Goal: Task Accomplishment & Management: Complete application form

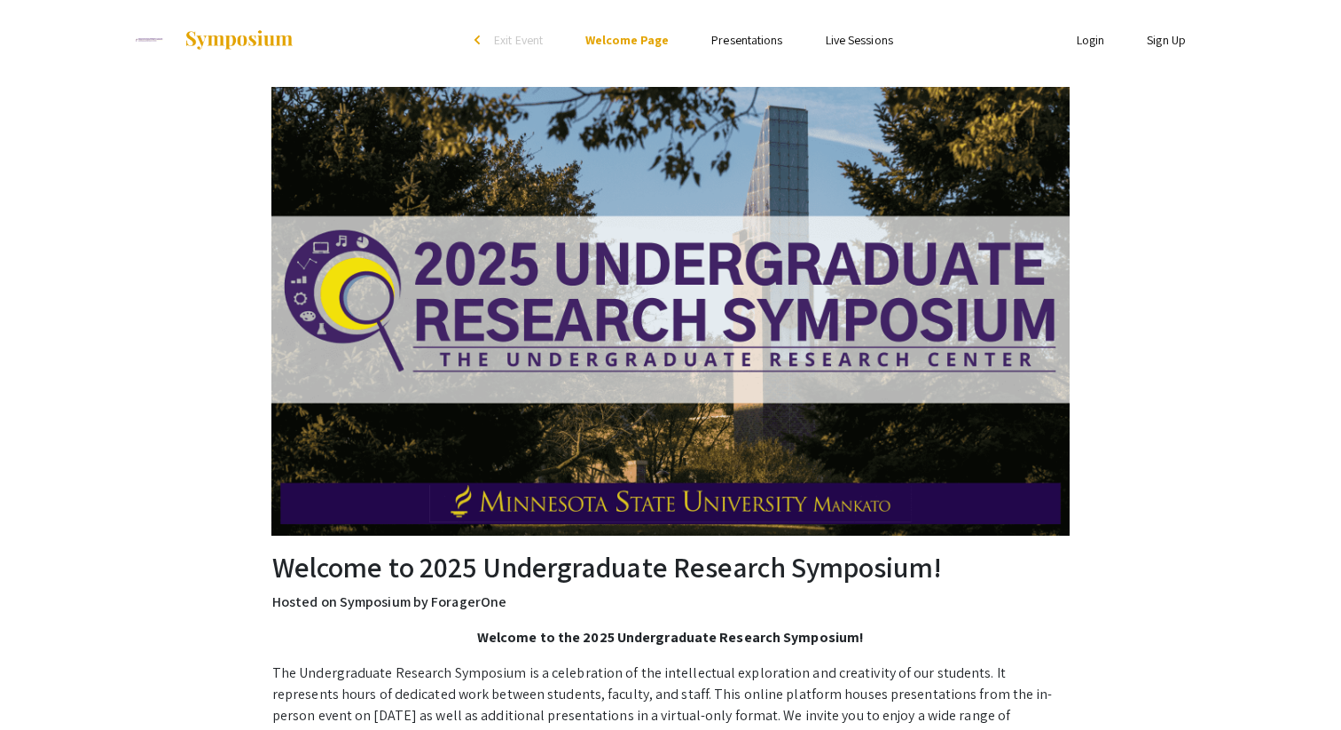
click at [1096, 27] on ul "Login Sign Up" at bounding box center [1030, 40] width 354 height 80
click at [1096, 37] on link "Login" at bounding box center [1091, 40] width 28 height 16
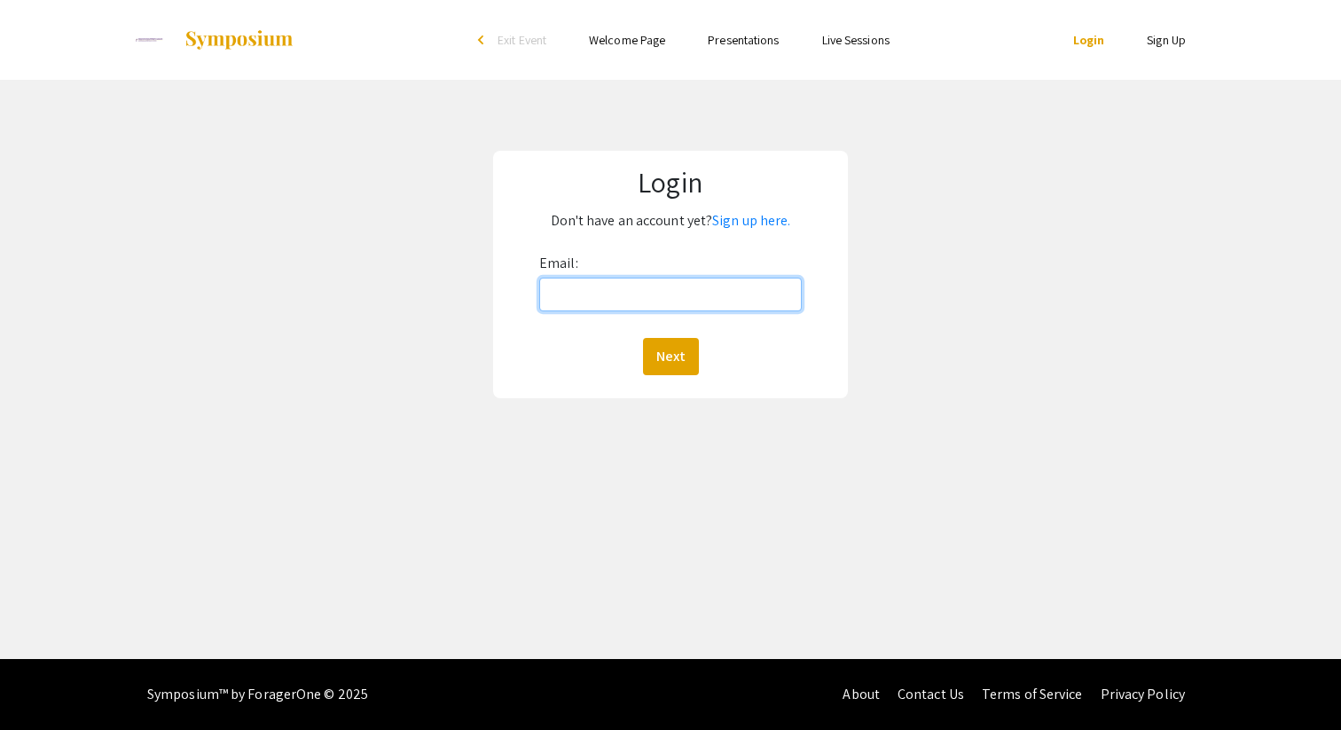
click at [593, 295] on input "Email:" at bounding box center [670, 295] width 263 height 34
type input "[PERSON_NAME][EMAIL_ADDRESS][PERSON_NAME][DOMAIN_NAME]"
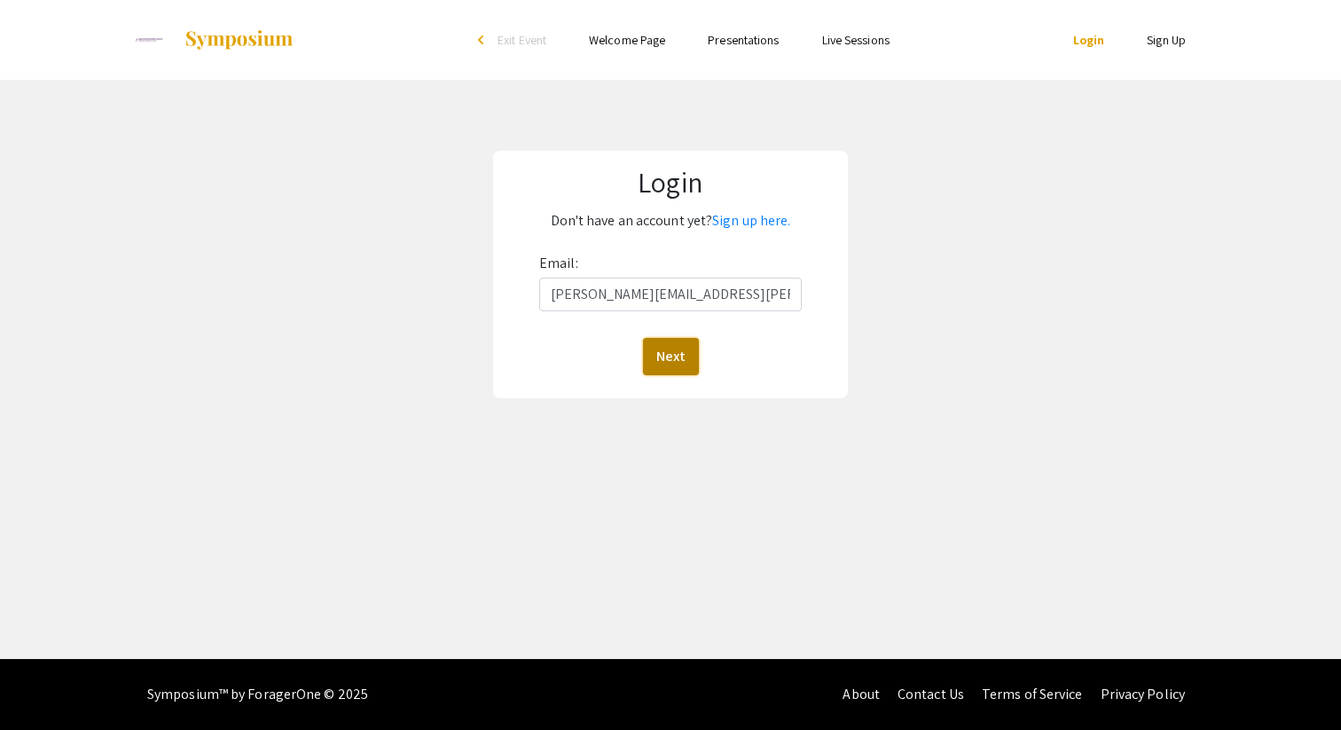
click at [678, 342] on button "Next" at bounding box center [671, 356] width 56 height 37
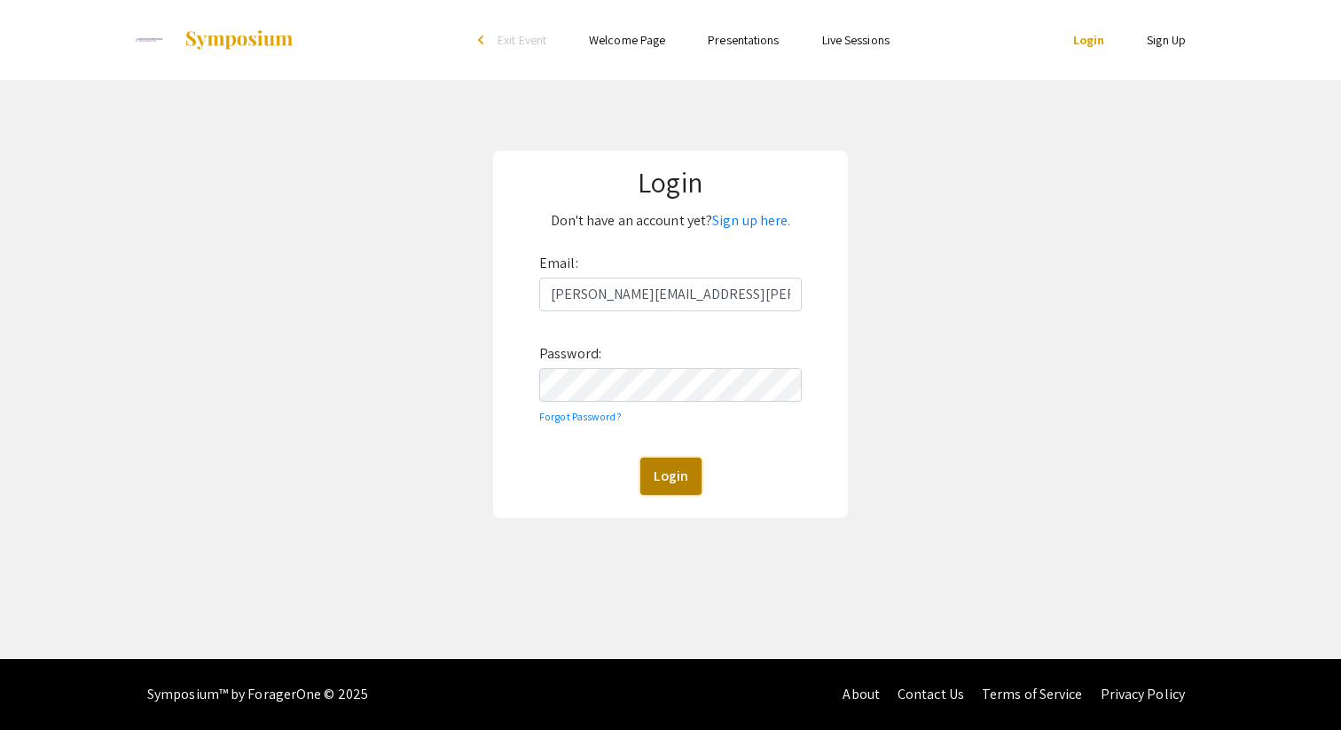
click at [671, 485] on button "Login" at bounding box center [670, 476] width 61 height 37
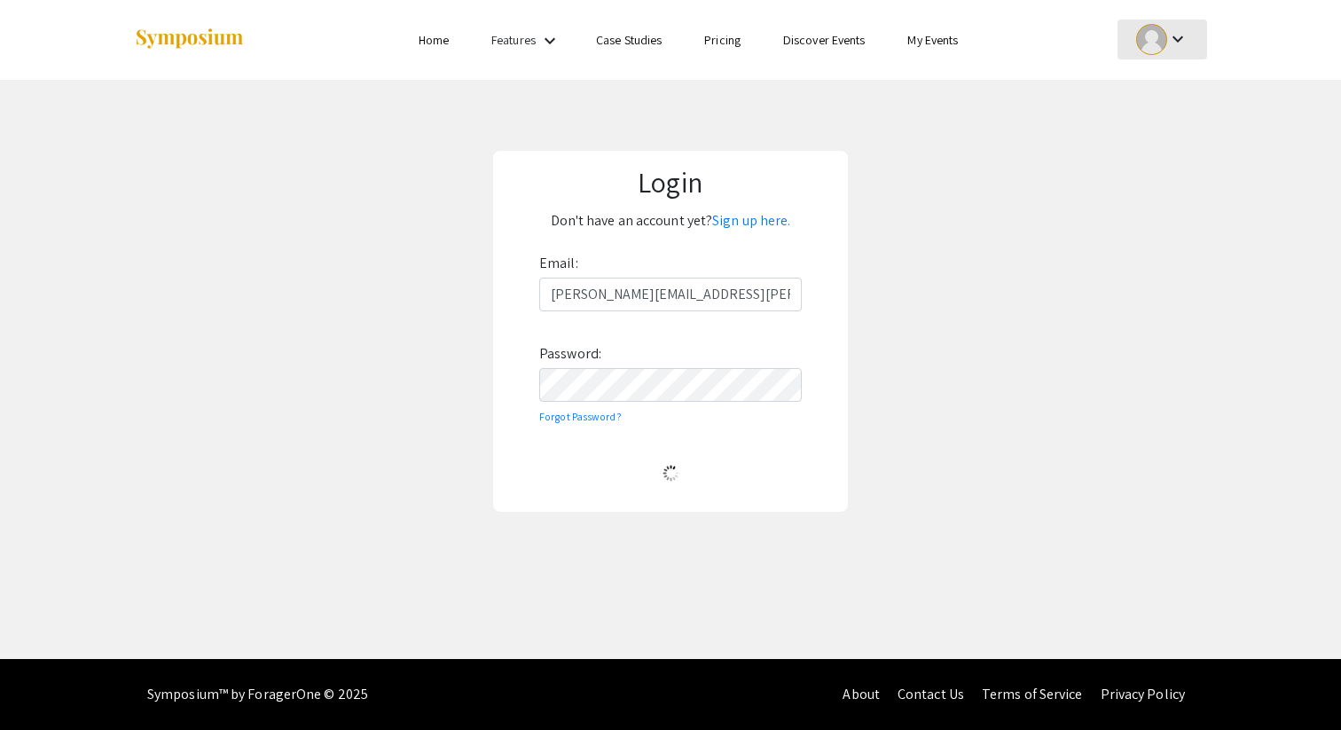
click at [1186, 40] on mat-icon "keyboard_arrow_down" at bounding box center [1177, 38] width 21 height 21
click at [1156, 134] on button "My Submissions" at bounding box center [1172, 130] width 109 height 43
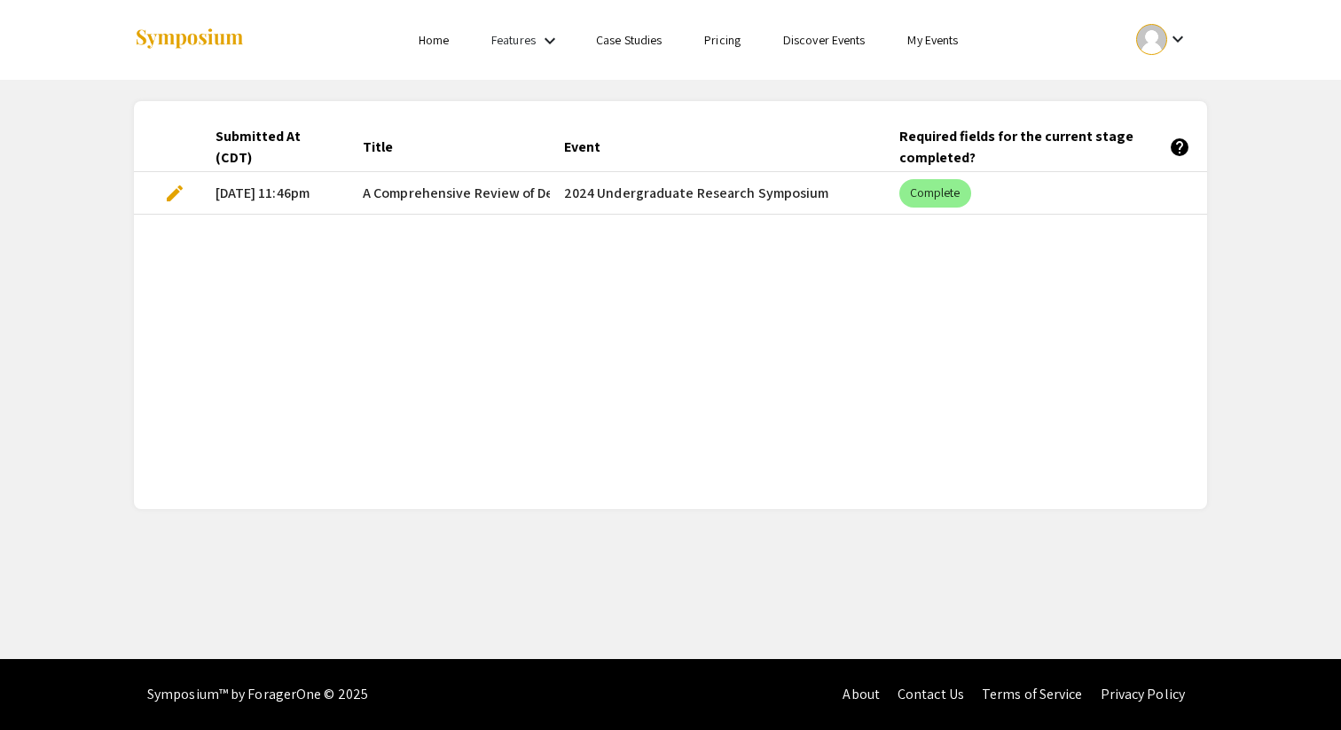
click at [513, 189] on span "A Comprehensive Review of DeepFake Detection Methods Using Machine Learning" at bounding box center [618, 193] width 511 height 21
click at [239, 200] on mat-cell "[DATE] 11:46pm" at bounding box center [274, 193] width 147 height 43
click at [938, 199] on mat-chip "Complete" at bounding box center [935, 193] width 72 height 28
click at [797, 193] on mat-cell "2024 Undergraduate Research Symposium" at bounding box center [717, 193] width 335 height 43
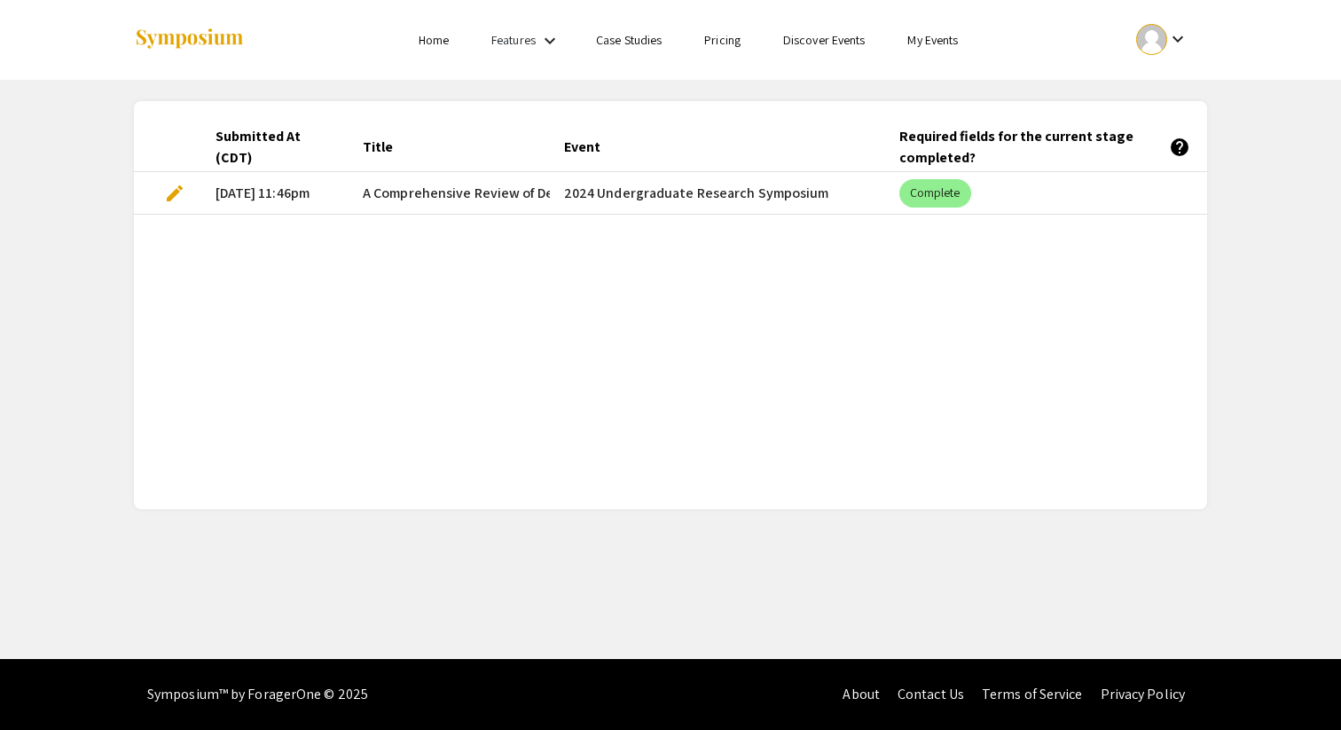
click at [171, 198] on span "edit" at bounding box center [174, 193] width 21 height 21
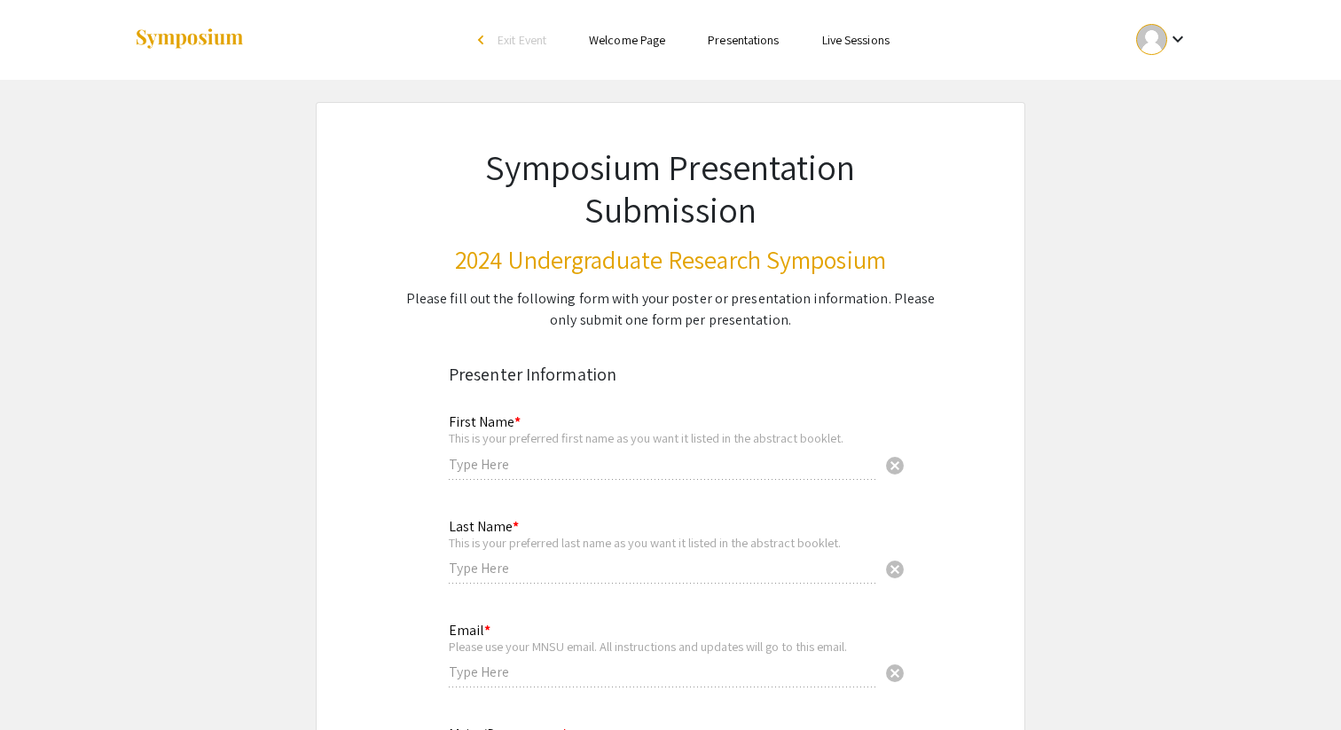
type input "[PERSON_NAME]"
type input "Sherif"
type input "[PERSON_NAME][EMAIL_ADDRESS][PERSON_NAME][DOMAIN_NAME]"
type input "Computer Science"
type input "15734002"
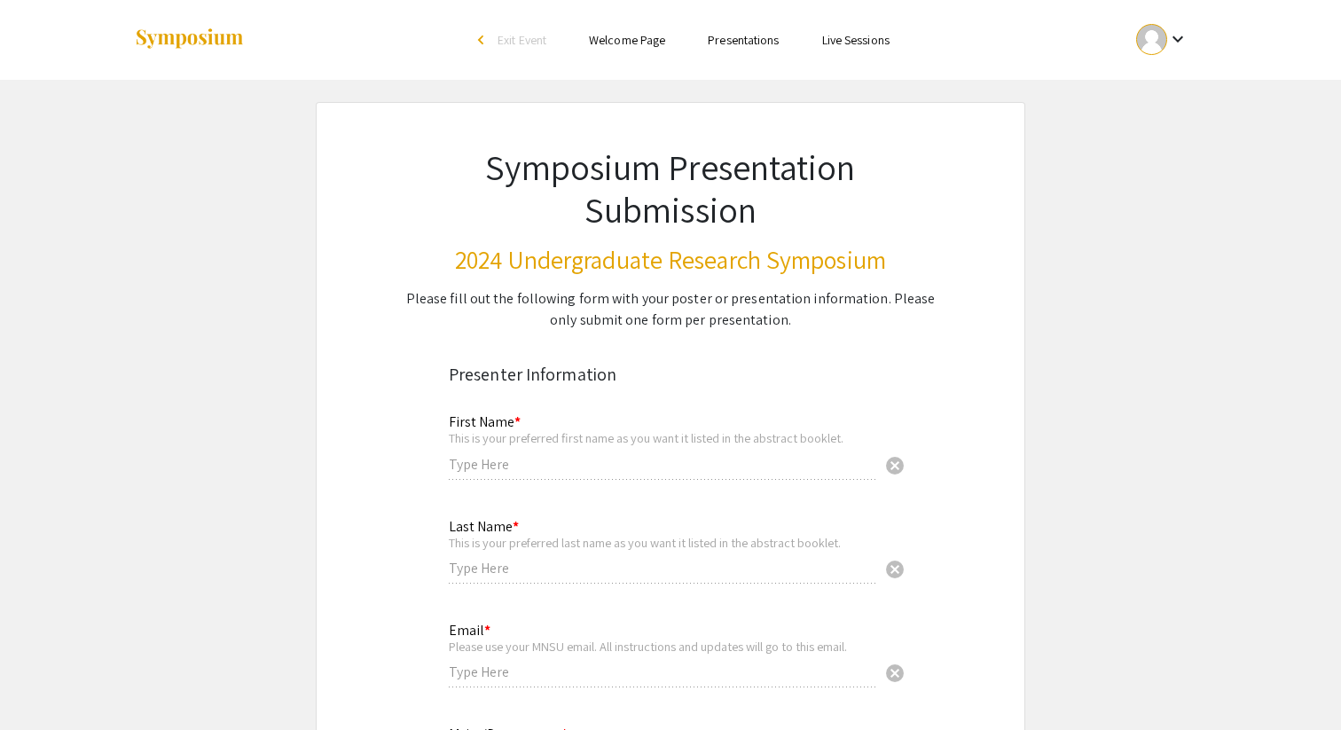
radio input "true"
type input "[PERSON_NAME][EMAIL_ADDRESS][PERSON_NAME][DOMAIN_NAME]"
radio input "true"
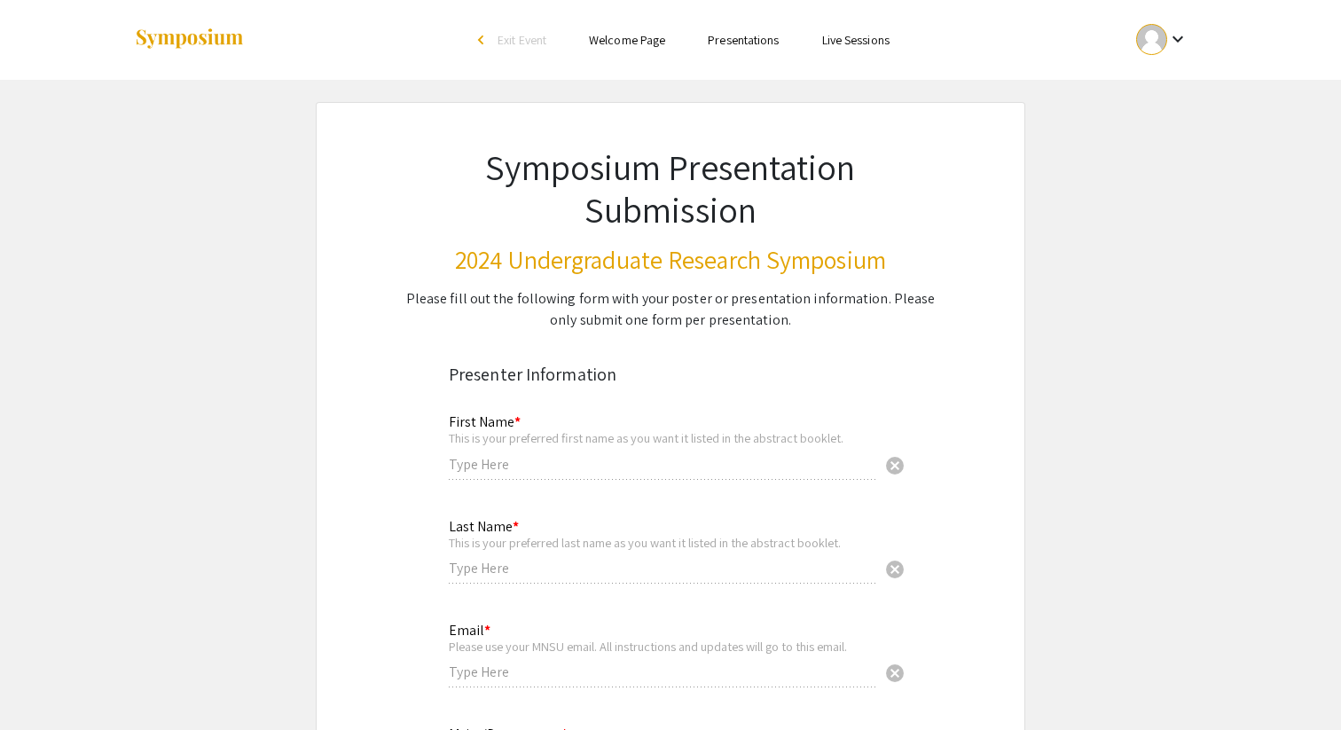
radio input "true"
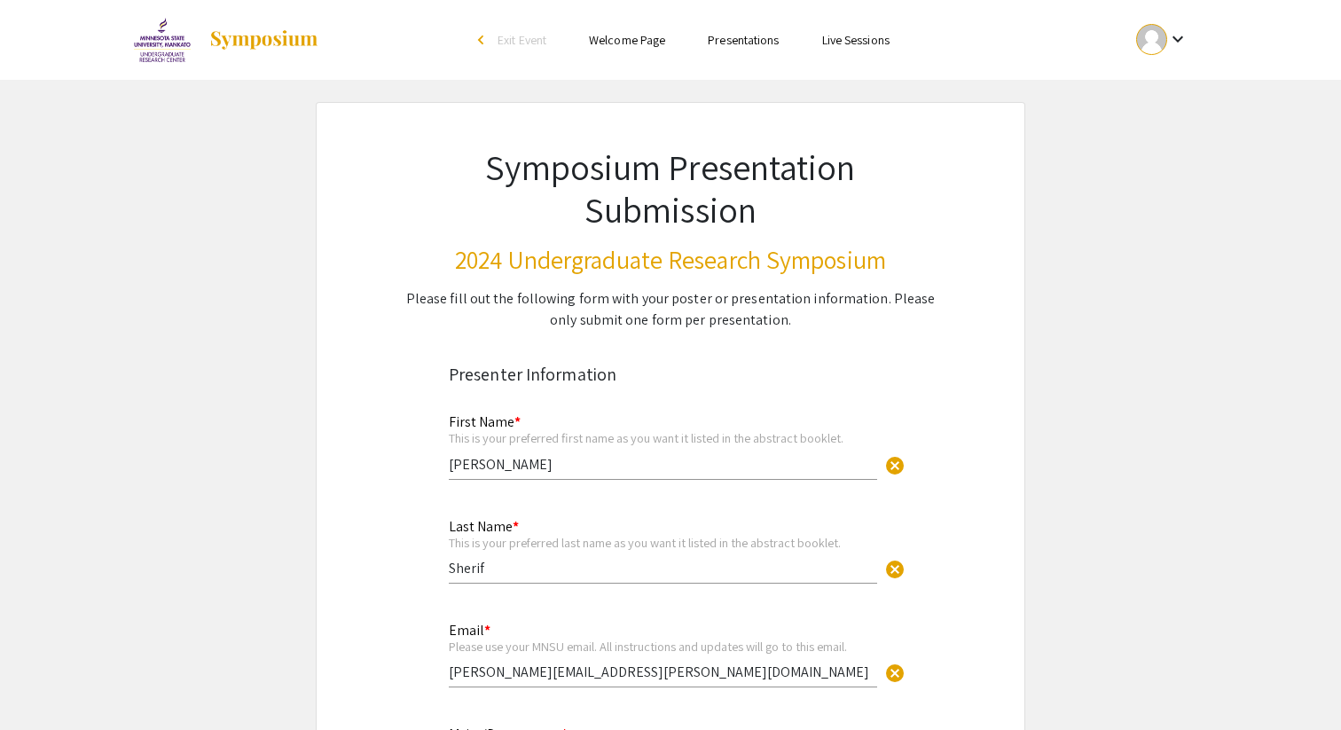
select select "custom"
type input "0"
select select "custom"
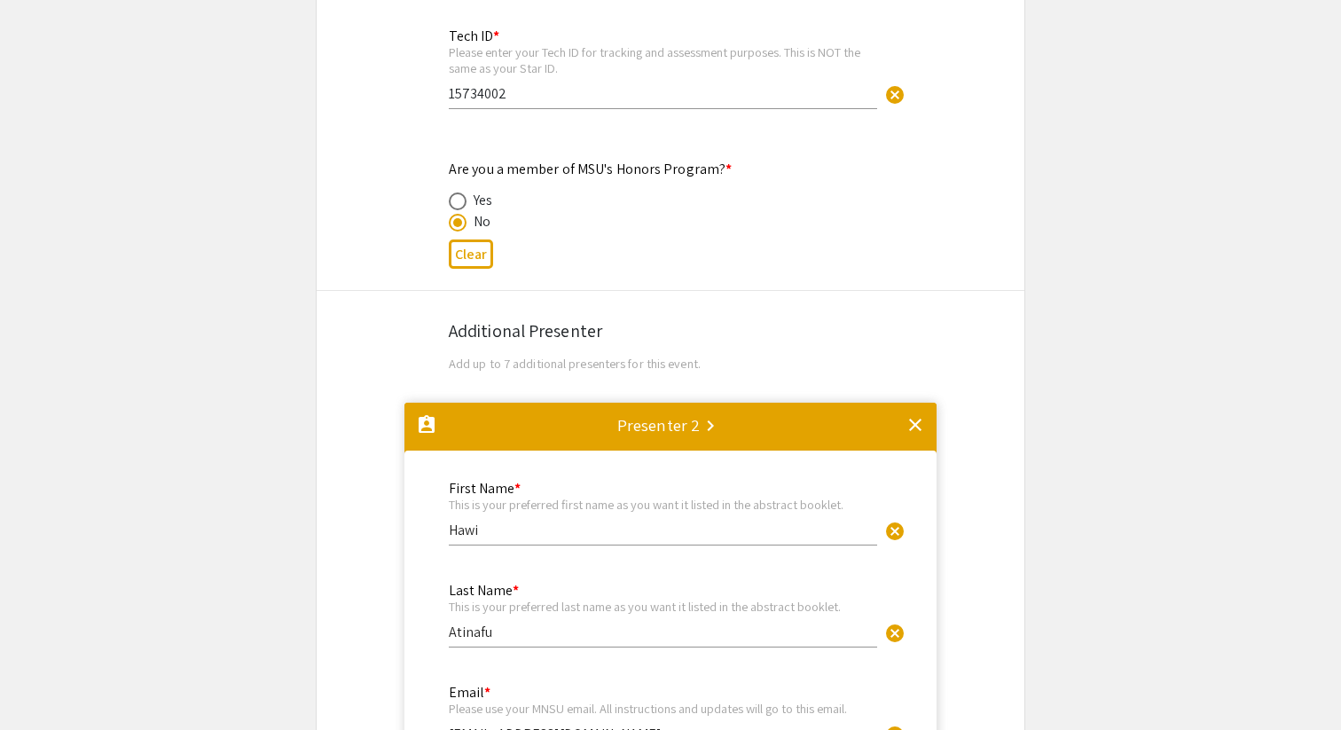
type input "1"
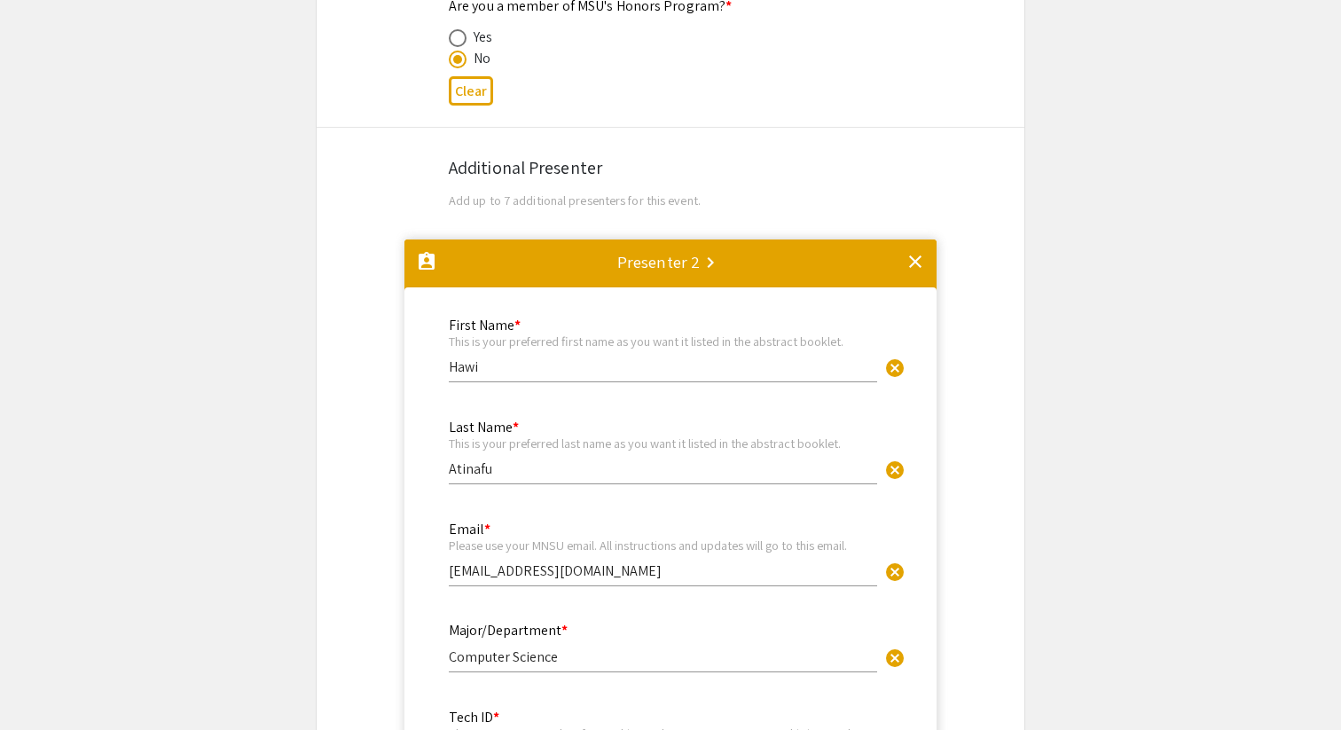
select select "auto"
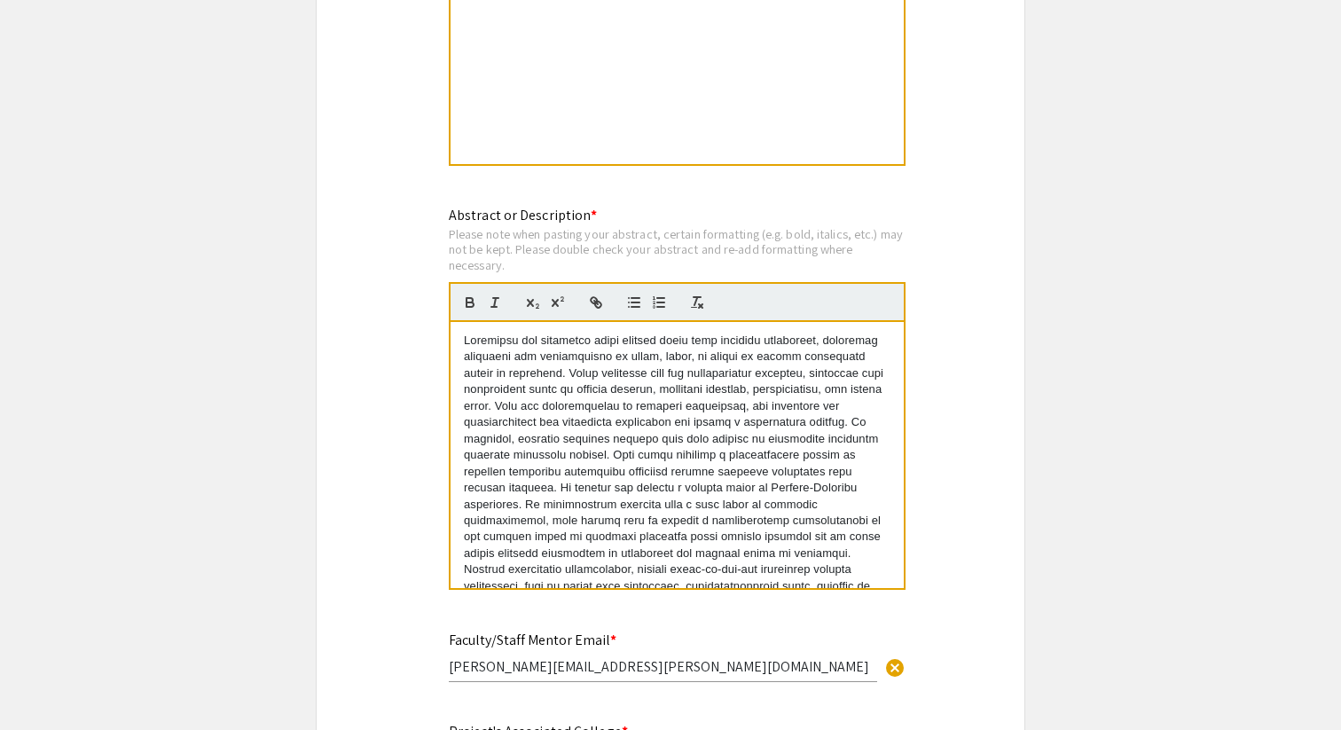
scroll to position [3017, 0]
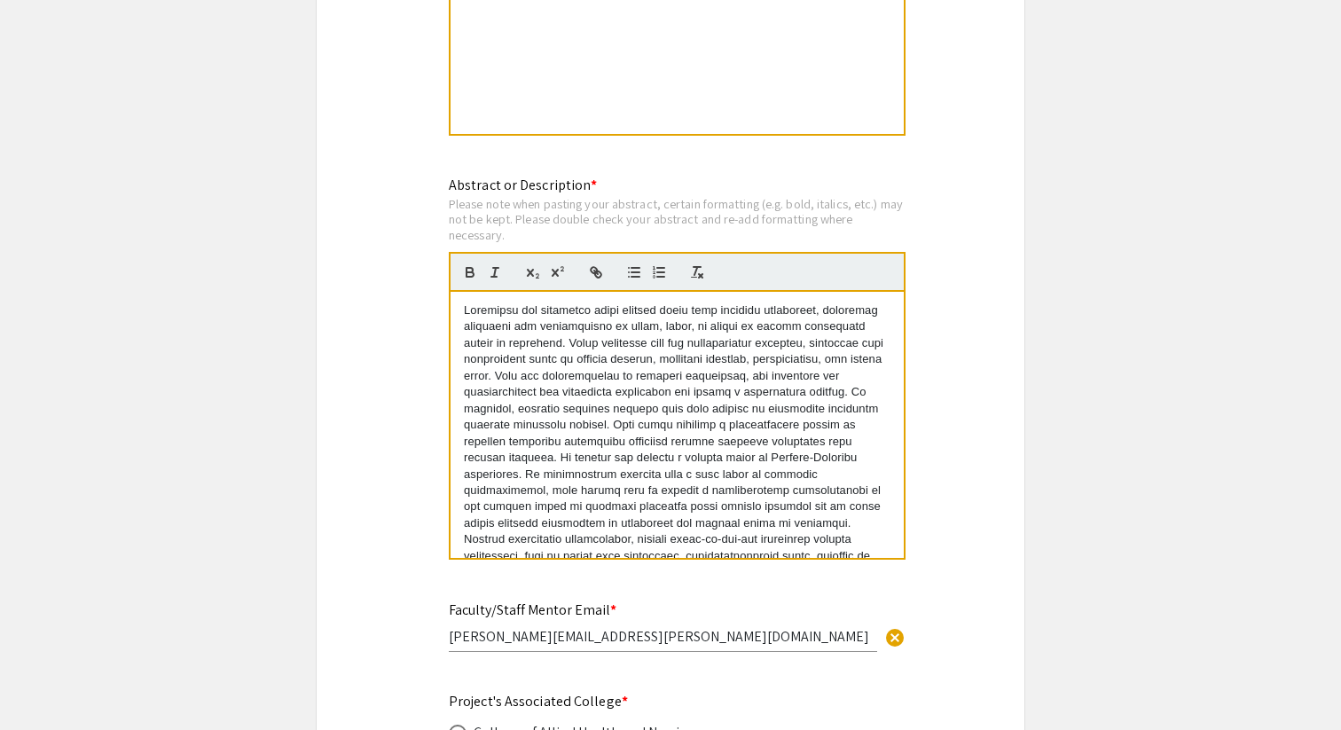
click at [717, 488] on p at bounding box center [677, 457] width 427 height 311
copy p "Deepfakes are synthetic media created using deep learning techniques, typically…"
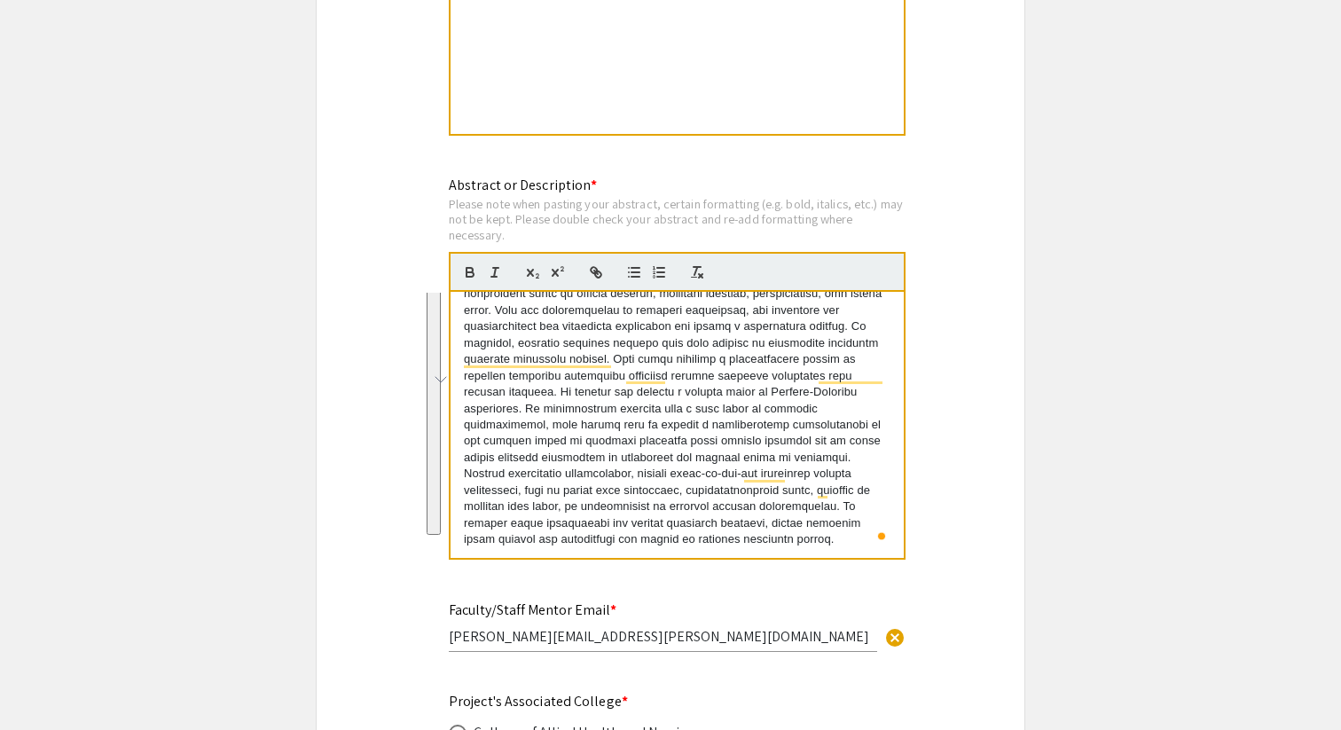
scroll to position [0, 0]
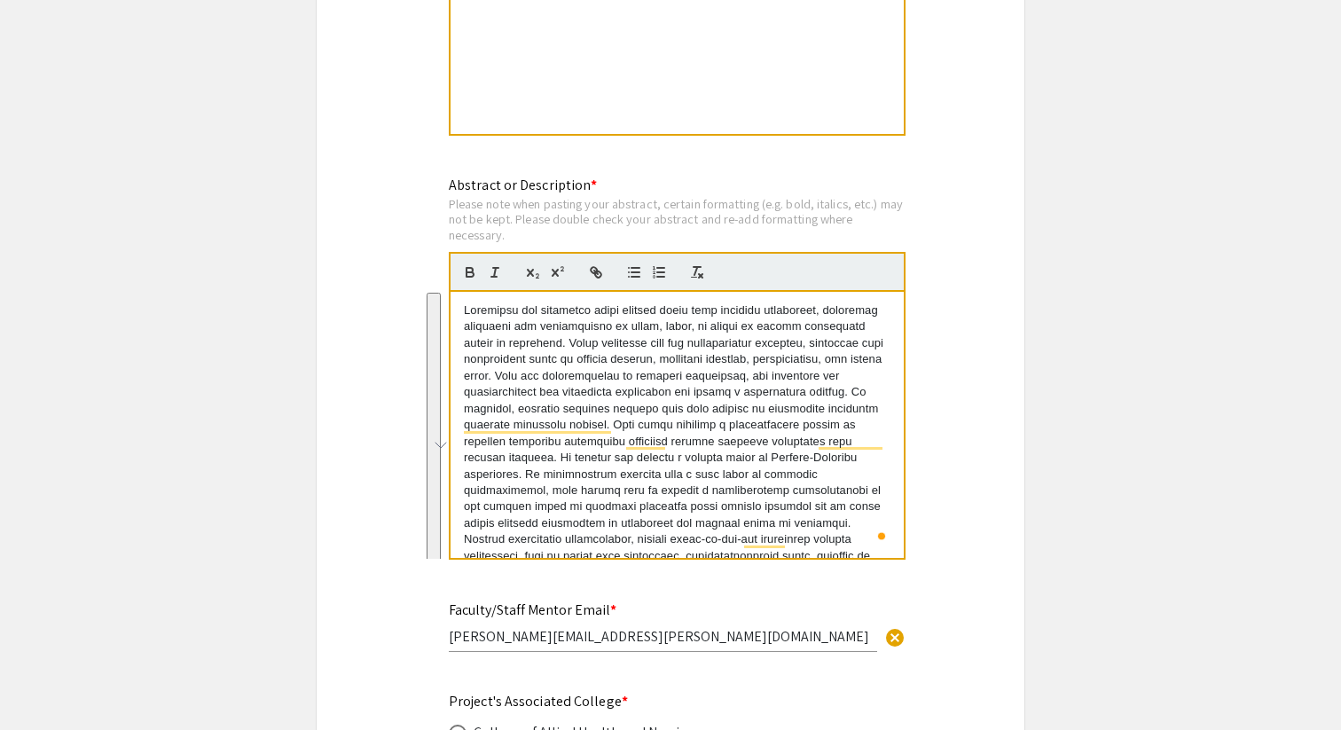
copy p "Deepfakes are synthetic media created using deep learning techniques, typically…"
